Goal: Transaction & Acquisition: Purchase product/service

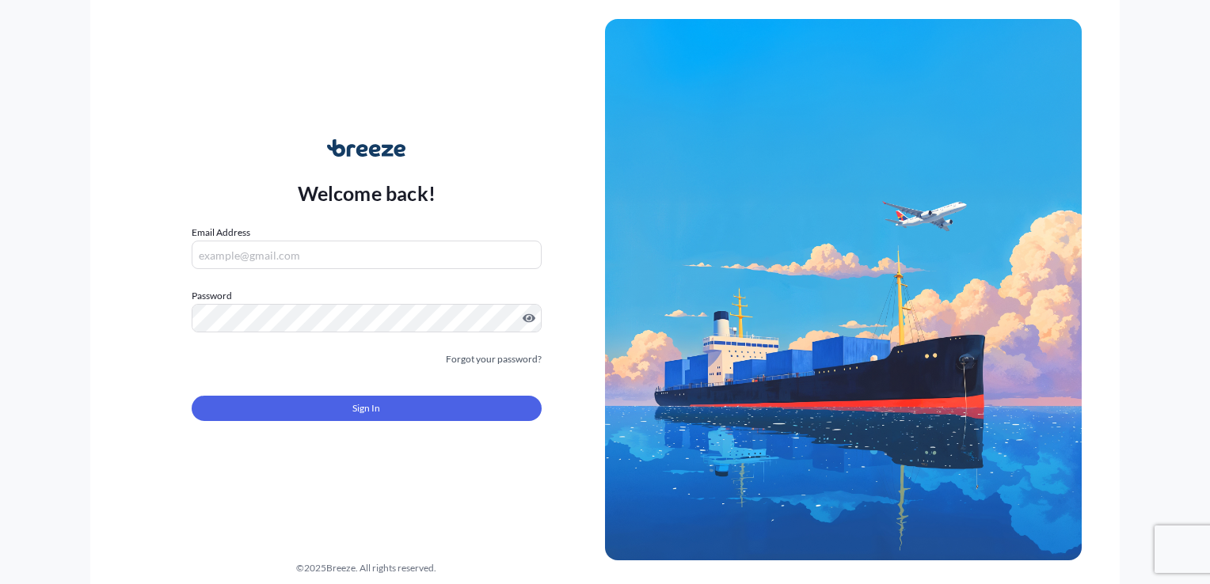
type input "[EMAIL_ADDRESS][DOMAIN_NAME]"
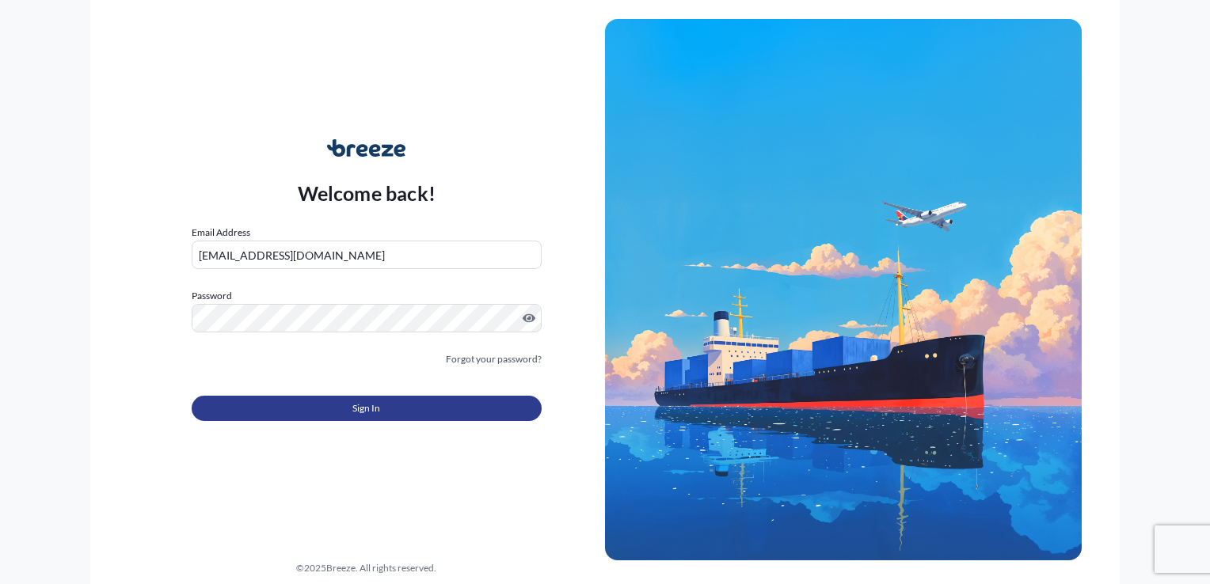
click at [422, 415] on button "Sign In" at bounding box center [367, 408] width 350 height 25
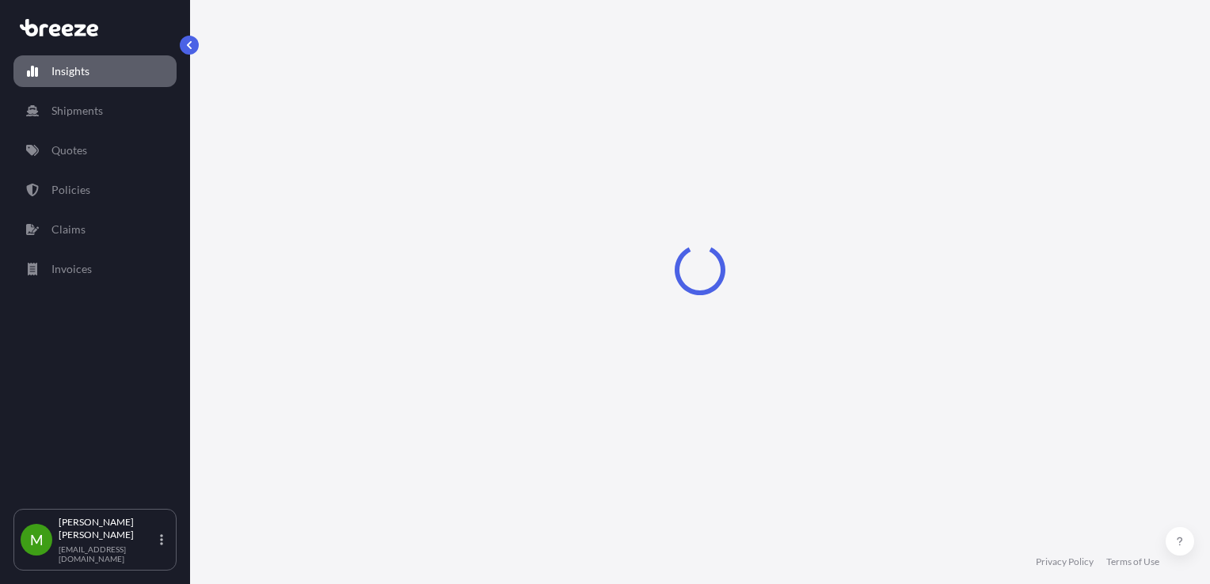
select select "2025"
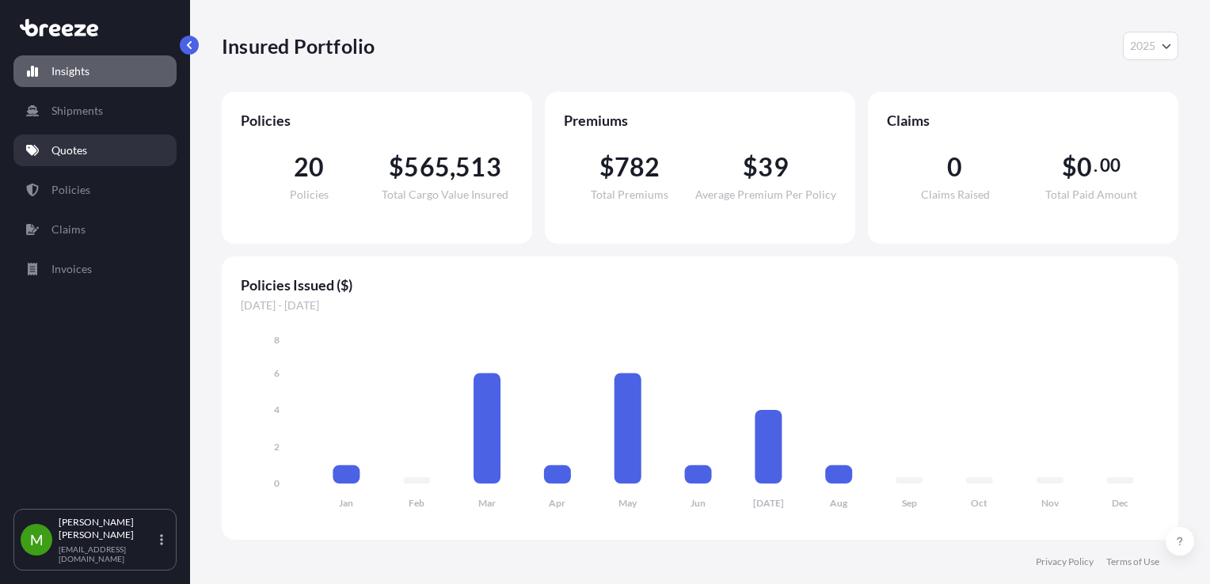
click at [105, 150] on link "Quotes" at bounding box center [94, 151] width 163 height 32
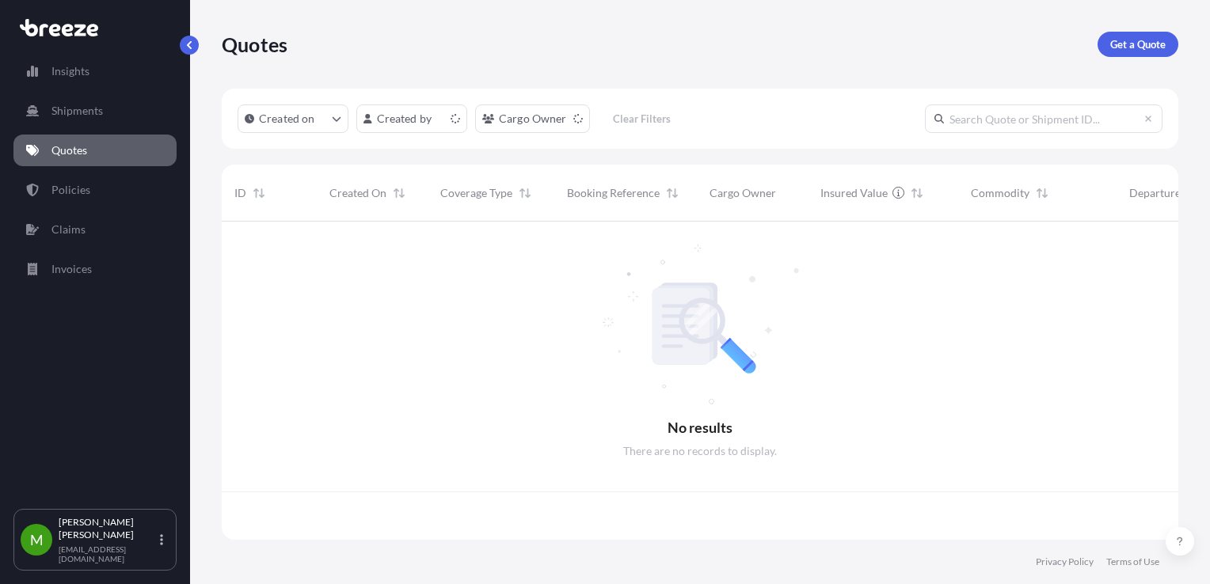
scroll to position [315, 944]
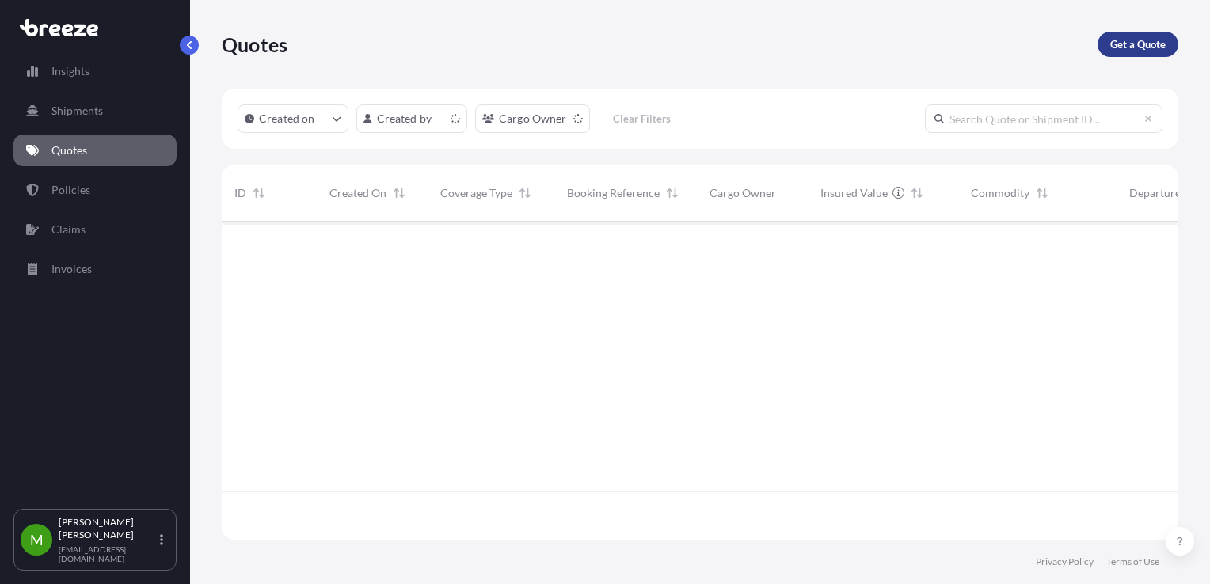
click at [1108, 51] on link "Get a Quote" at bounding box center [1137, 44] width 81 height 25
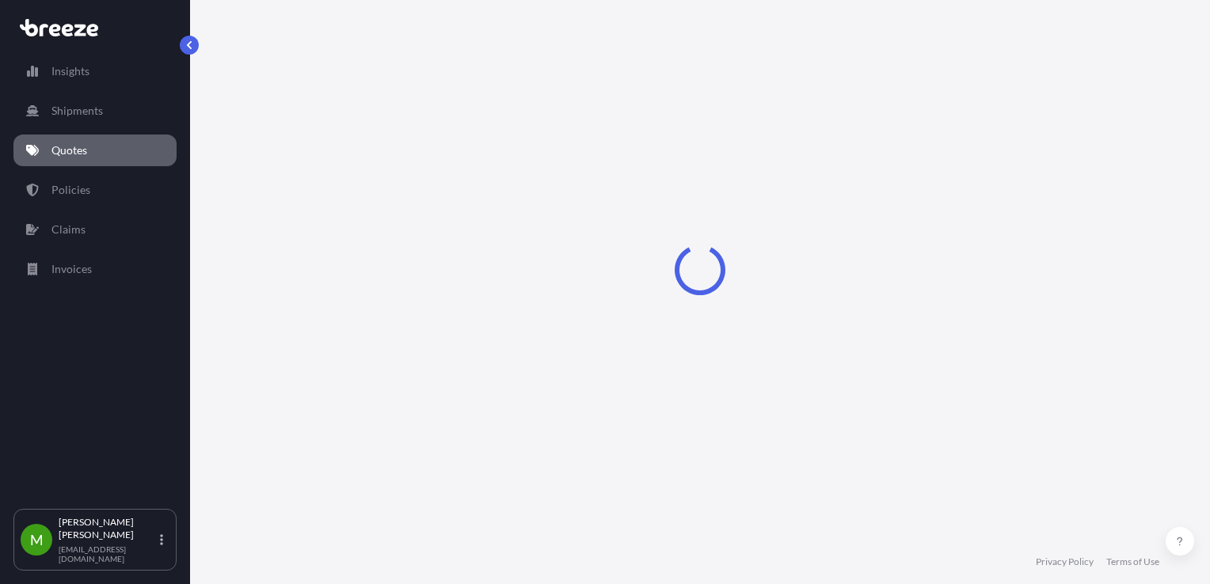
select select "Sea"
select select "1"
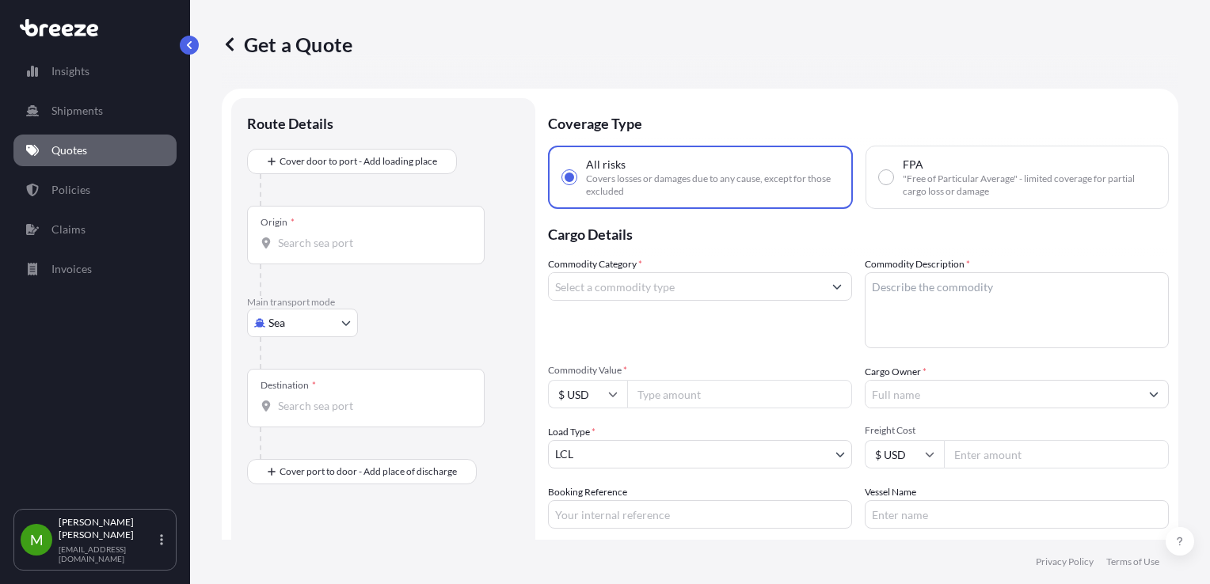
scroll to position [25, 0]
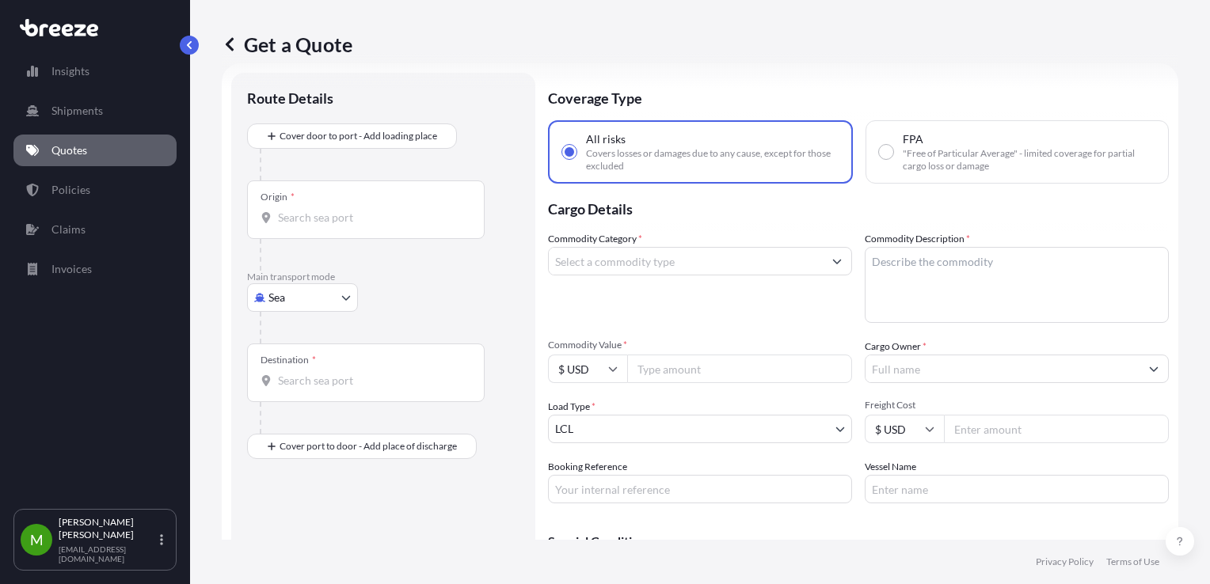
click at [325, 308] on body "Insights Shipments Quotes Policies Claims Invoices M [PERSON_NAME] [EMAIL_ADDRE…" at bounding box center [605, 292] width 1210 height 584
click at [287, 371] on span "Air" at bounding box center [285, 367] width 16 height 16
select select "Air"
click at [720, 261] on input "Commodity Category *" at bounding box center [686, 261] width 274 height 29
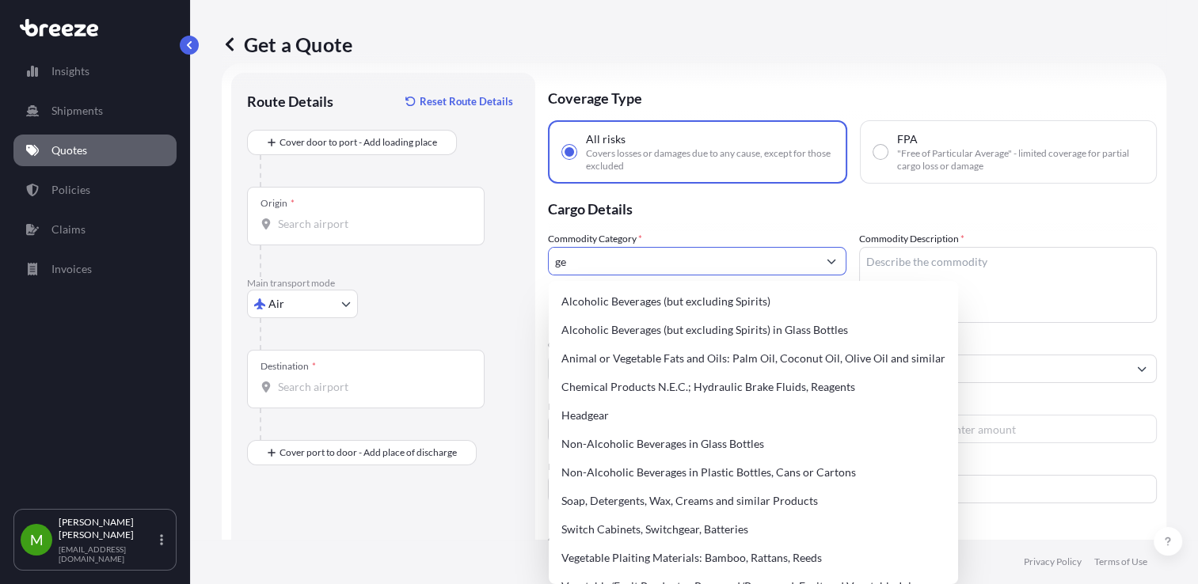
type input "g"
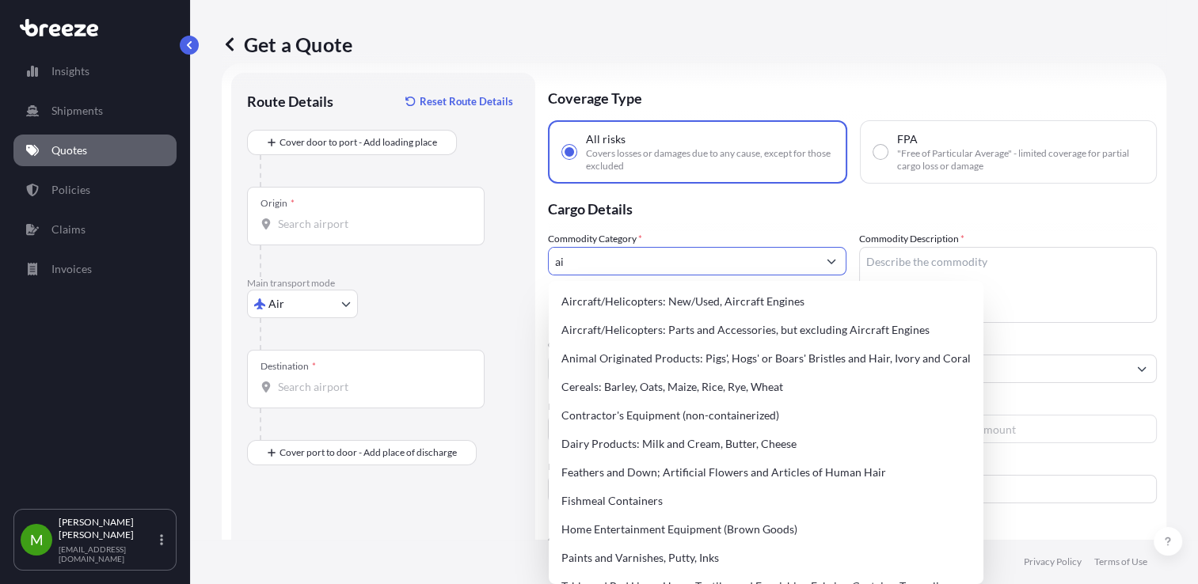
type input "a"
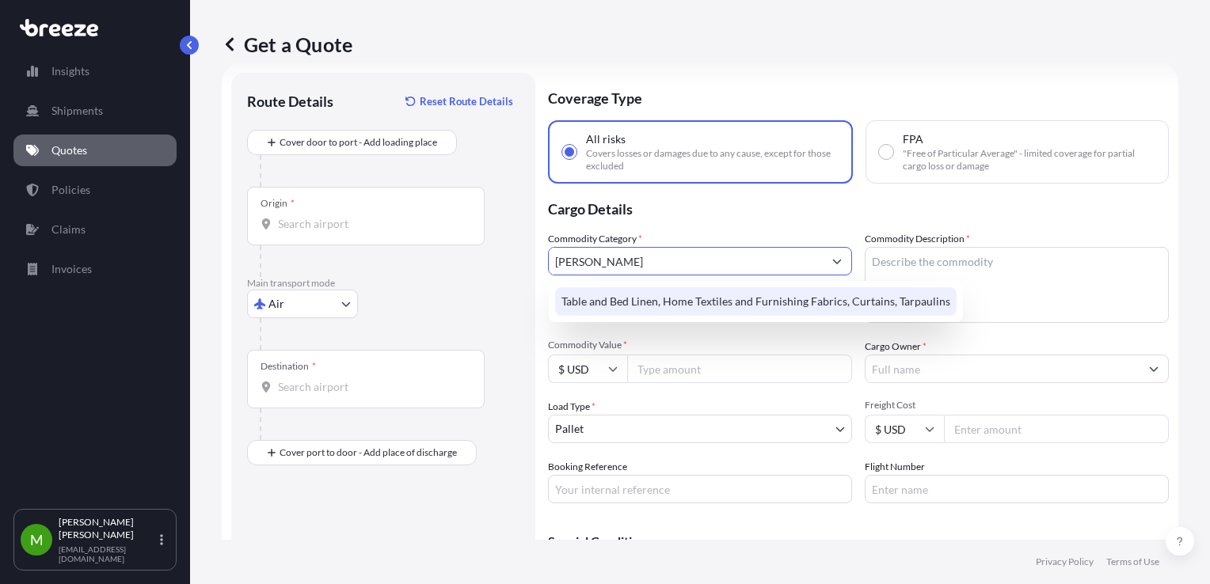
click at [736, 302] on div "Table and Bed Linen, Home Textiles and Furnishing Fabrics, Curtains, Tarpaulins" at bounding box center [755, 301] width 401 height 29
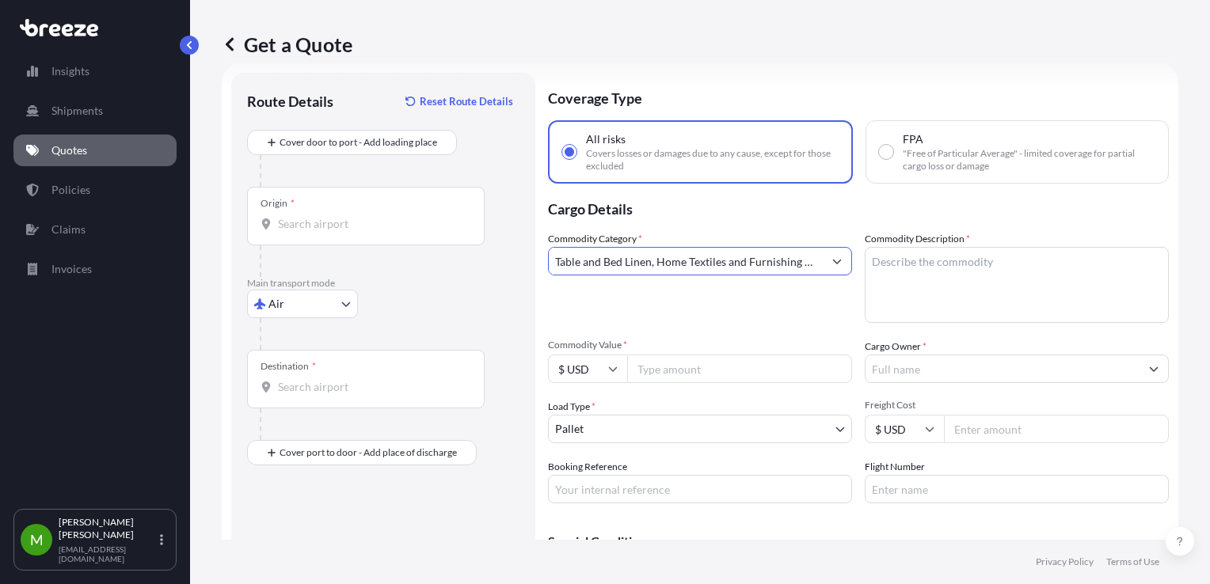
type input "Table and Bed Linen, Home Textiles and Furnishing Fabrics, Curtains, Tarpaulins"
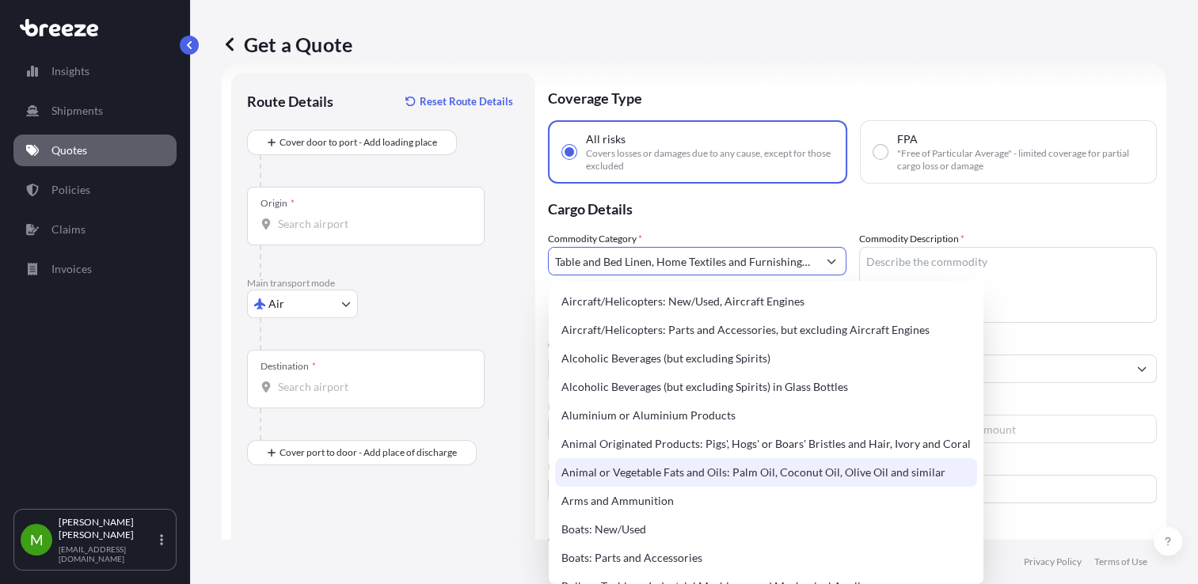
click at [357, 223] on input "Origin *" at bounding box center [371, 224] width 187 height 16
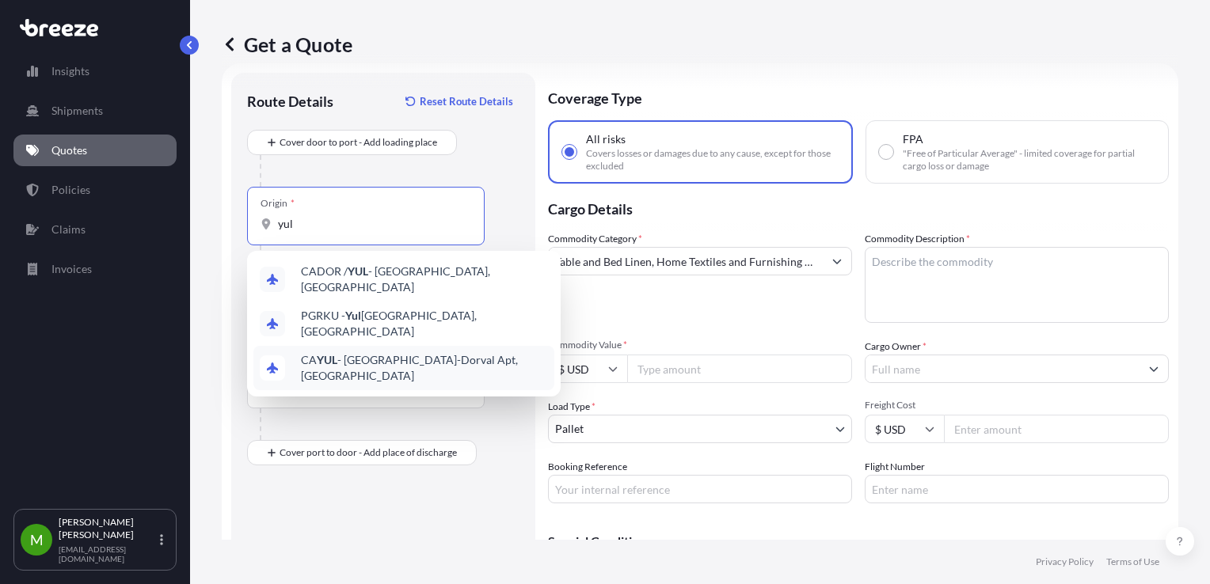
click at [357, 354] on span "CA YUL - [GEOGRAPHIC_DATA]-Dorval Apt, [GEOGRAPHIC_DATA]" at bounding box center [424, 368] width 247 height 32
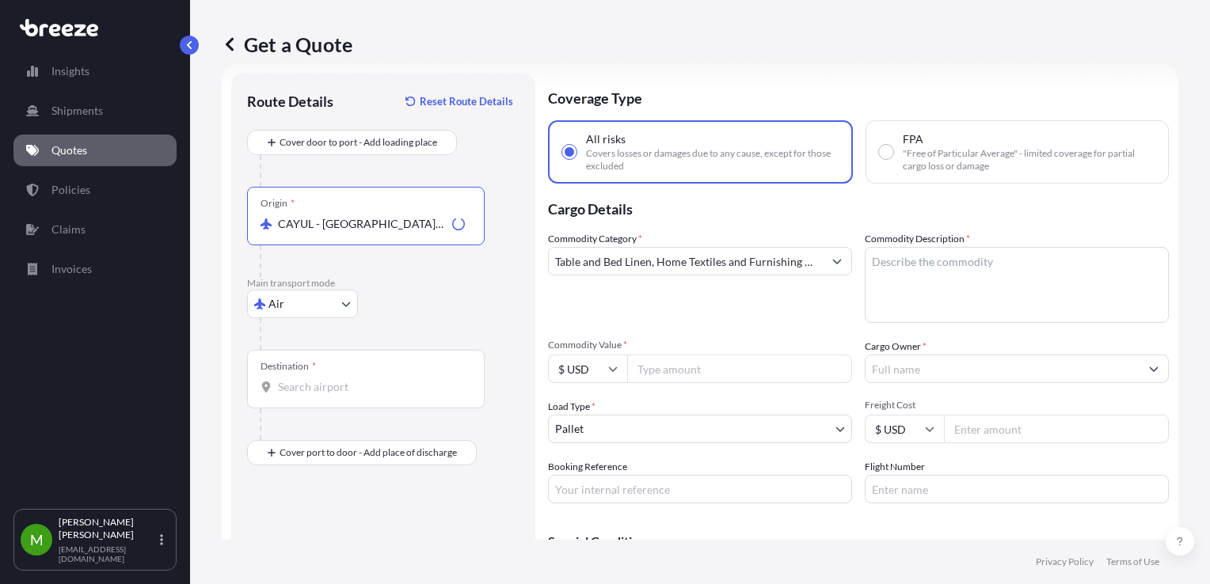
type input "CAYUL - [GEOGRAPHIC_DATA]-Dorval Apt, [GEOGRAPHIC_DATA]"
click at [317, 388] on input "Destination *" at bounding box center [371, 387] width 187 height 16
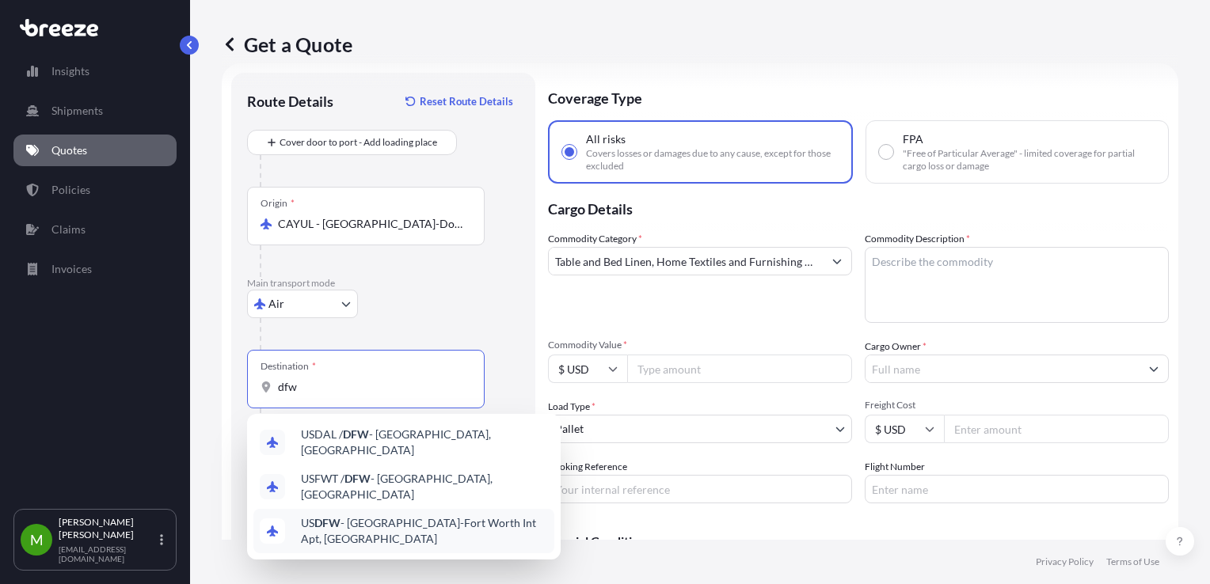
click at [370, 521] on span "US DFW - [GEOGRAPHIC_DATA]-[GEOGRAPHIC_DATA] Int Apt, [GEOGRAPHIC_DATA]" at bounding box center [424, 531] width 247 height 32
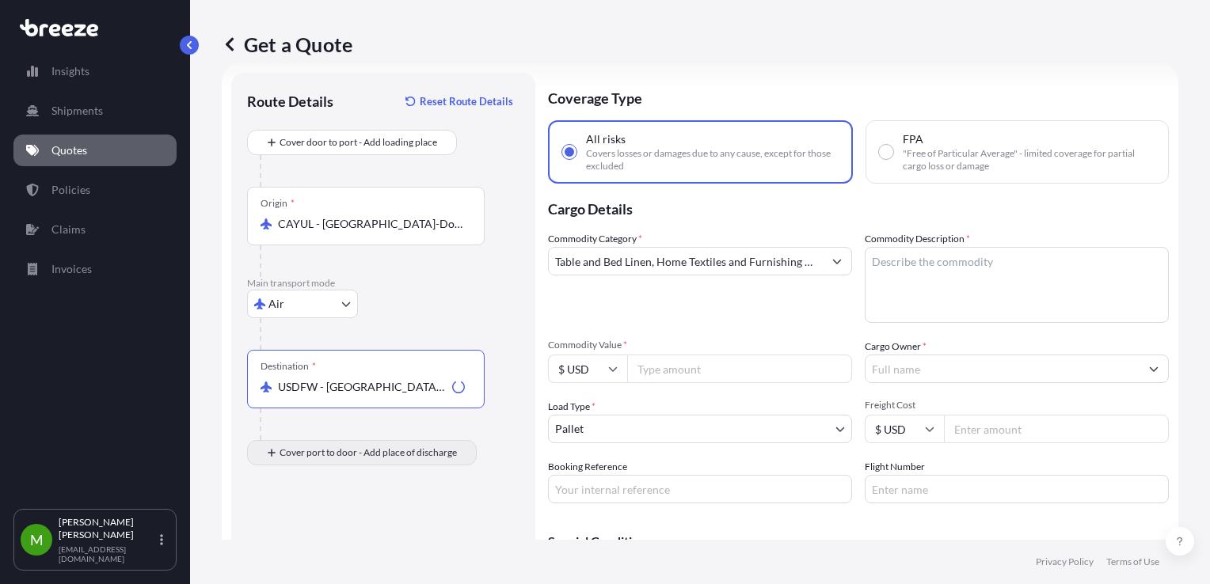
type input "USDFW - [GEOGRAPHIC_DATA]-[GEOGRAPHIC_DATA], [GEOGRAPHIC_DATA]"
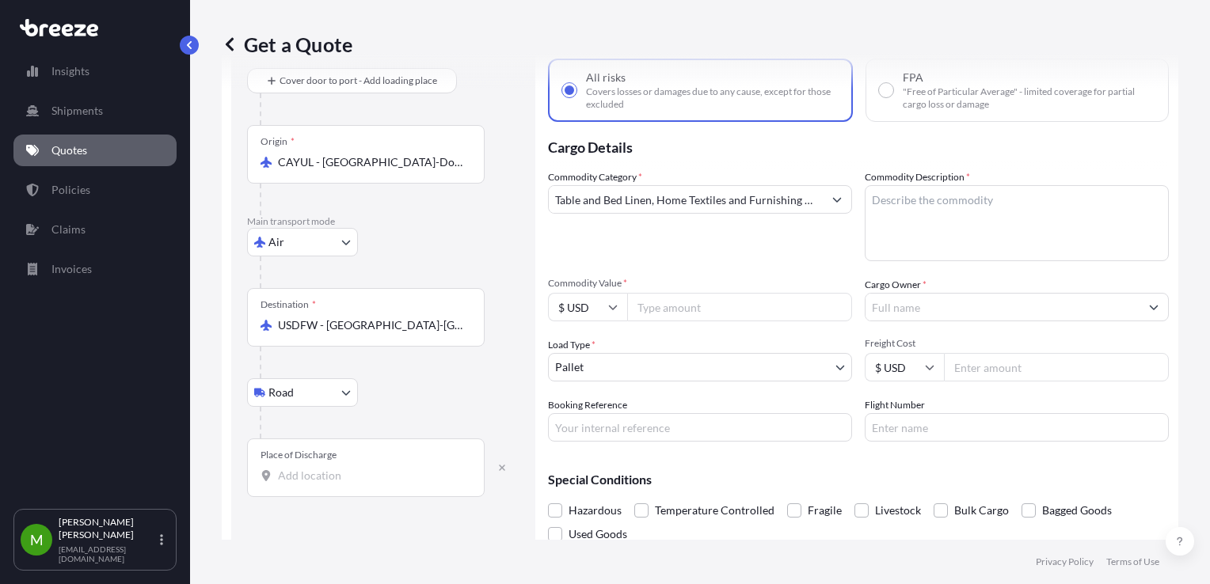
scroll to position [89, 0]
click at [329, 485] on div "Place of Discharge" at bounding box center [366, 466] width 238 height 59
click at [329, 482] on input "Place of Discharge" at bounding box center [371, 474] width 187 height 16
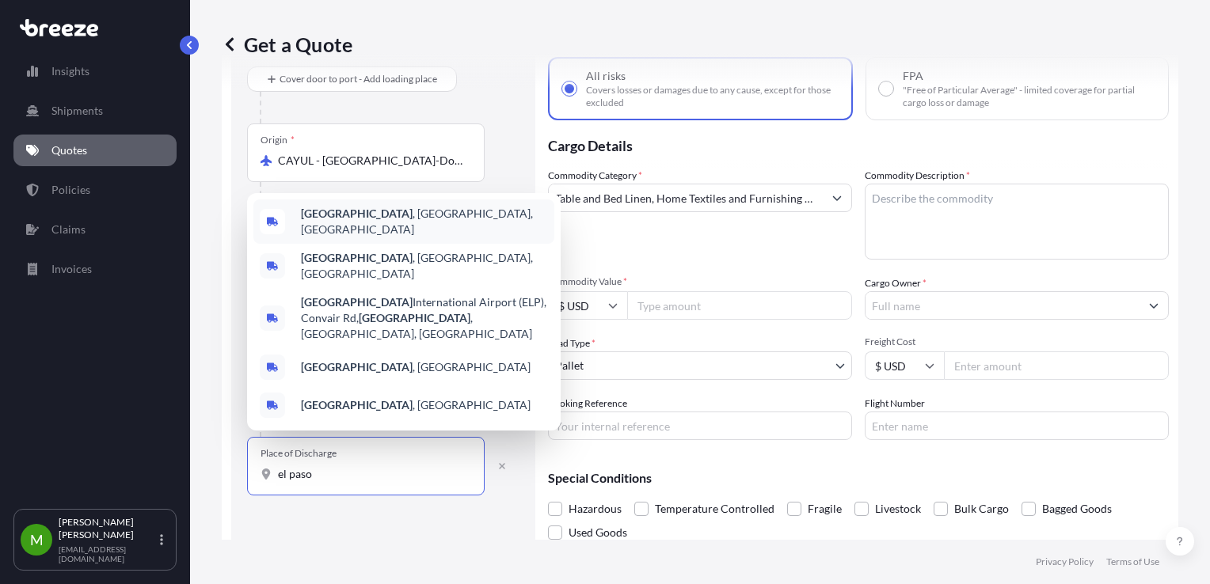
click at [325, 220] on b "[GEOGRAPHIC_DATA]" at bounding box center [357, 213] width 112 height 13
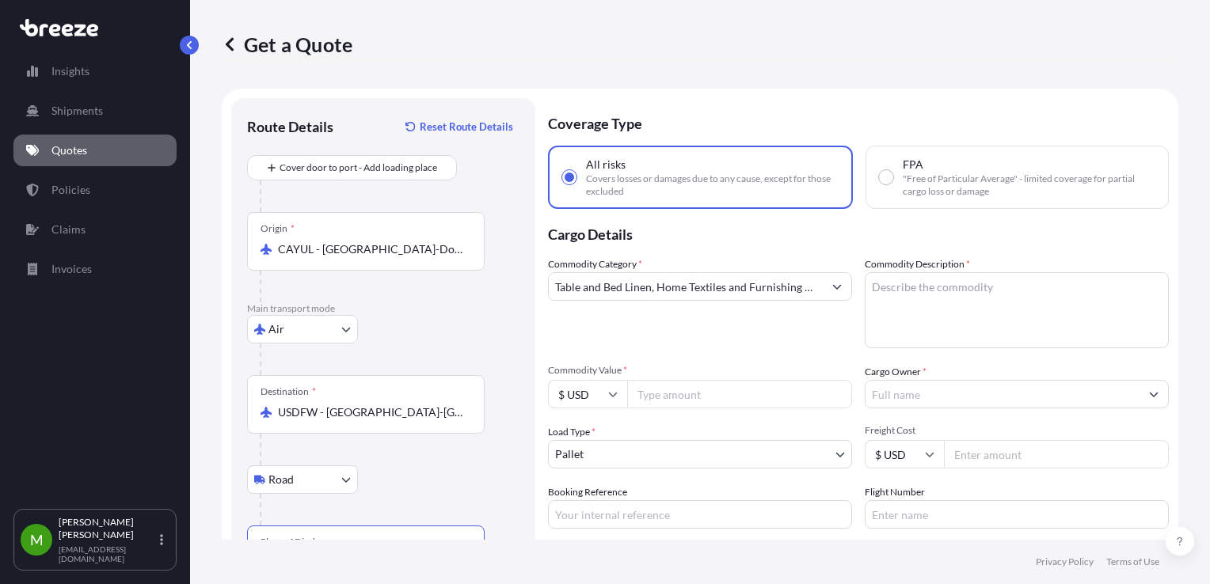
scroll to position [0, 0]
type input "[GEOGRAPHIC_DATA], [GEOGRAPHIC_DATA], [GEOGRAPHIC_DATA]"
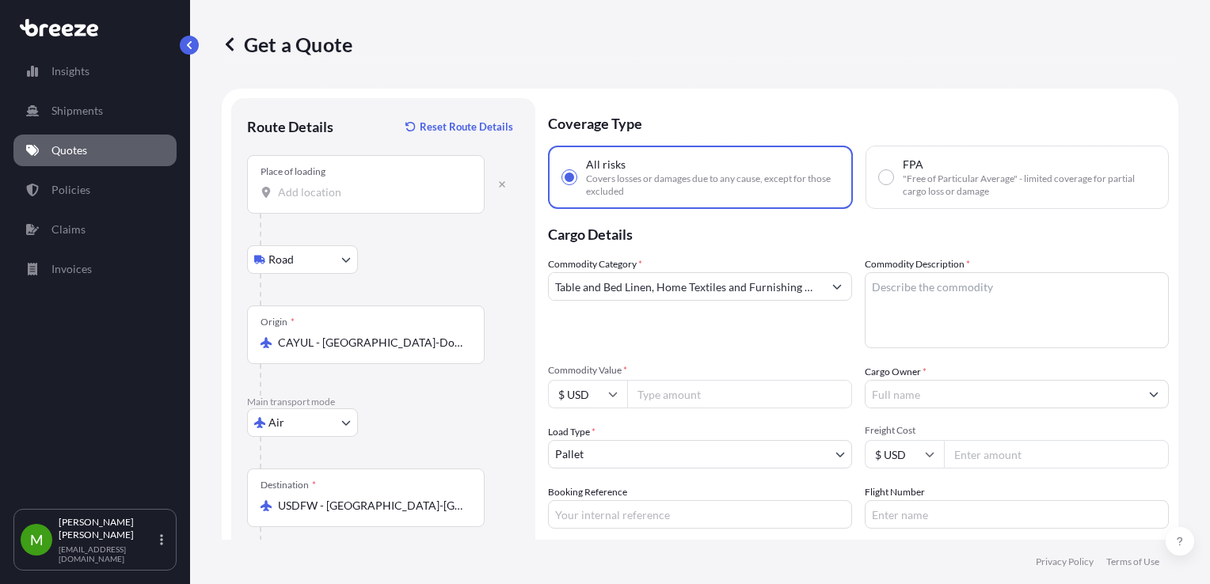
click at [317, 192] on input "Place of loading" at bounding box center [371, 192] width 187 height 16
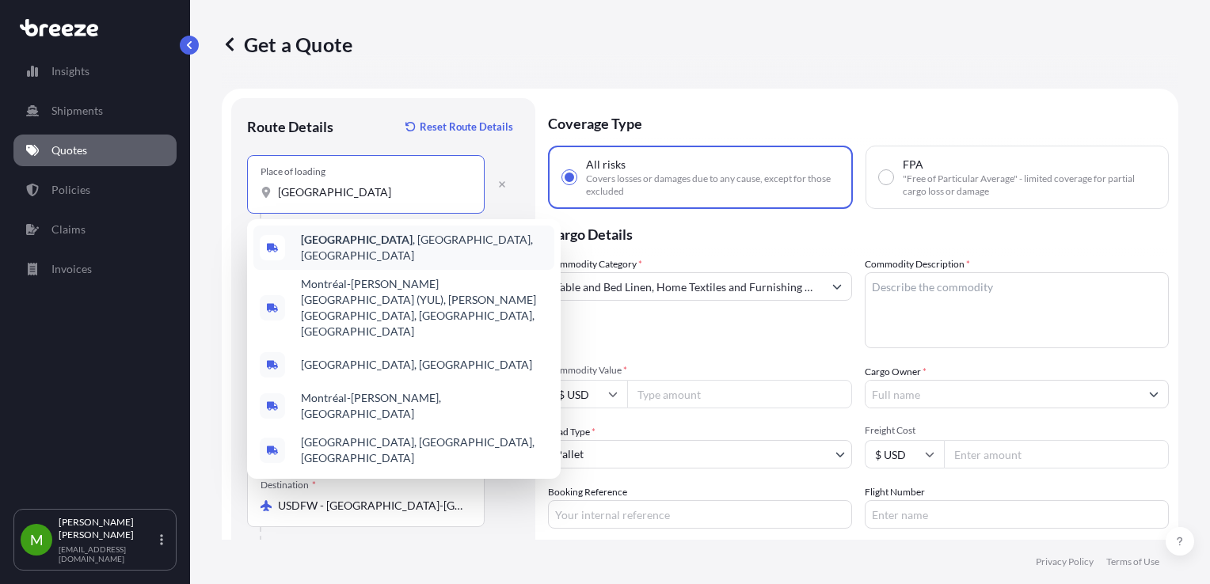
click at [317, 241] on b "[GEOGRAPHIC_DATA]" at bounding box center [357, 239] width 112 height 13
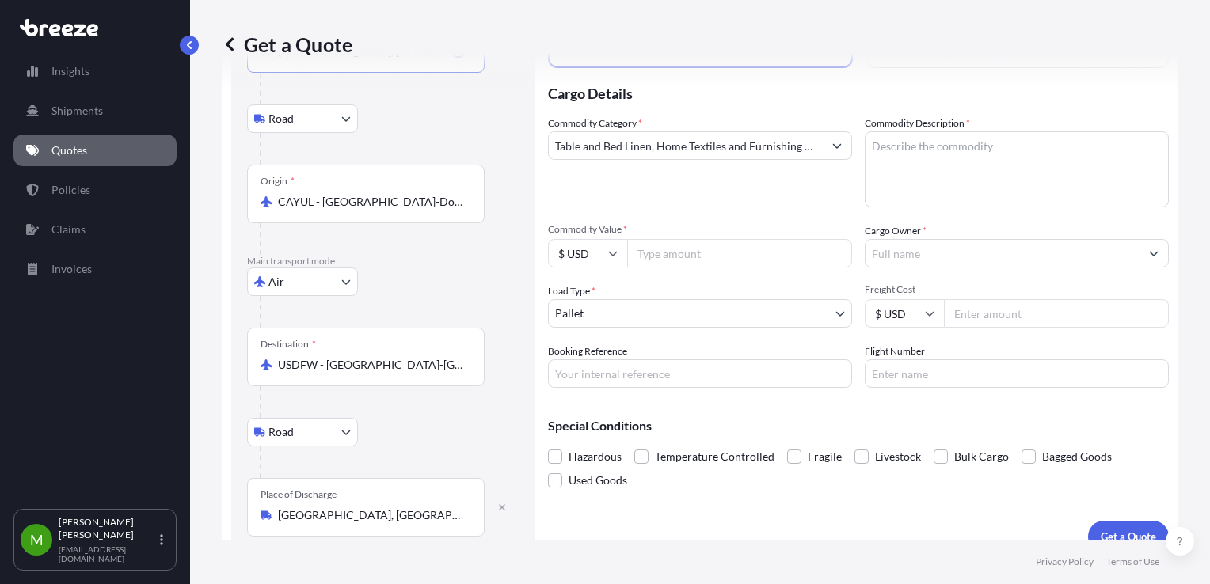
scroll to position [139, 0]
type input "[GEOGRAPHIC_DATA], [GEOGRAPHIC_DATA], [GEOGRAPHIC_DATA]"
click at [887, 264] on input "Cargo Owner *" at bounding box center [1002, 255] width 274 height 29
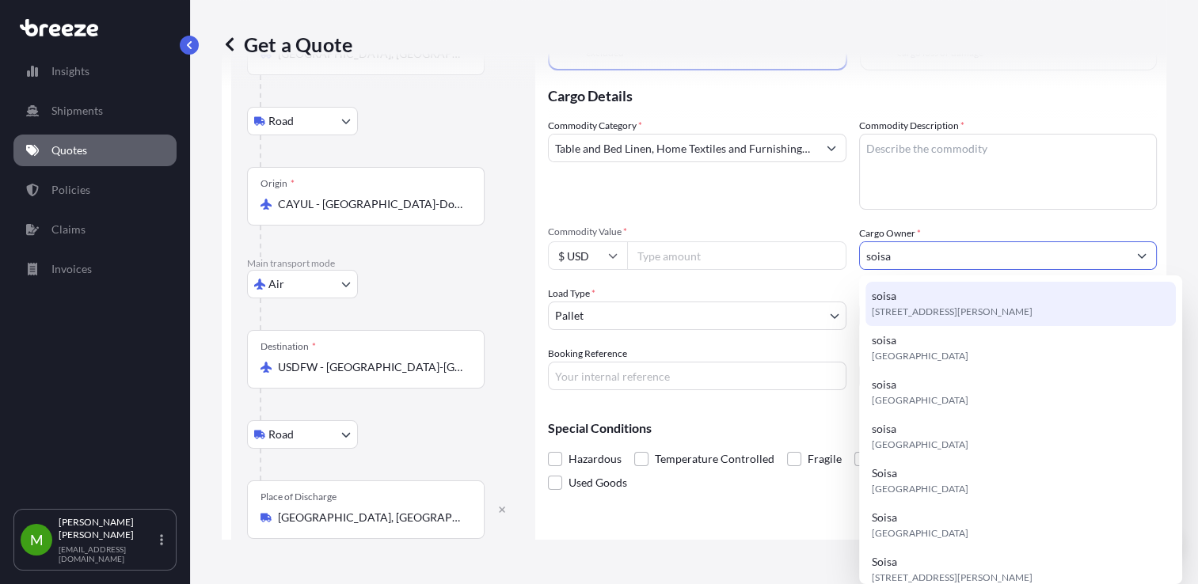
click at [930, 307] on span "[STREET_ADDRESS][PERSON_NAME]" at bounding box center [952, 312] width 161 height 16
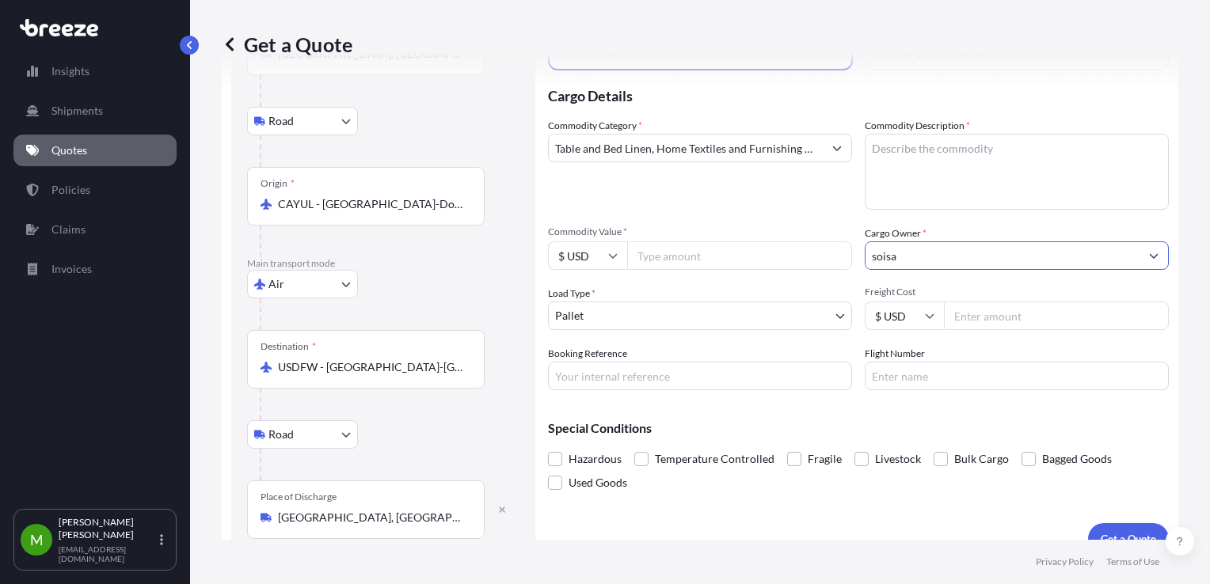
type input "soisa"
click at [956, 314] on input "Freight Cost" at bounding box center [1056, 316] width 225 height 29
type input "700"
click at [746, 368] on input "Booking Reference" at bounding box center [700, 376] width 304 height 29
